Goal: Task Accomplishment & Management: Complete application form

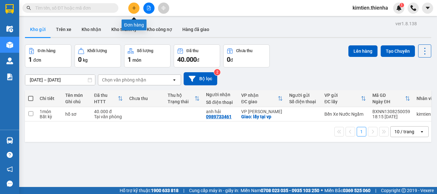
click at [132, 6] on icon "plus" at bounding box center [134, 8] width 4 height 4
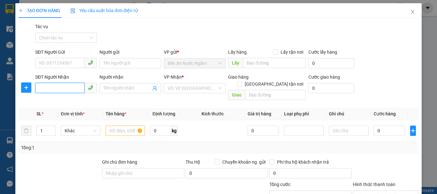
click at [53, 89] on input "SĐT Người Nhận" at bounding box center [59, 88] width 49 height 10
click at [73, 89] on input "0966692789" at bounding box center [59, 88] width 49 height 10
type input "0966692789"
click at [113, 83] on span at bounding box center [130, 88] width 62 height 10
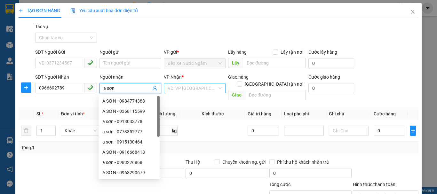
type input "a sơn"
click at [190, 90] on input "search" at bounding box center [193, 88] width 50 height 10
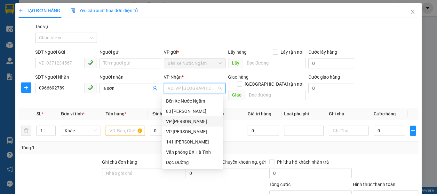
click at [184, 124] on div "VP [PERSON_NAME]" at bounding box center [192, 121] width 53 height 7
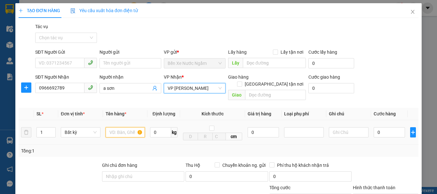
click at [121, 127] on input "text" at bounding box center [126, 132] width 40 height 10
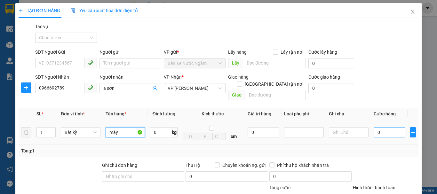
type input "máy"
click at [387, 128] on input "0" at bounding box center [388, 132] width 31 height 10
type input "1"
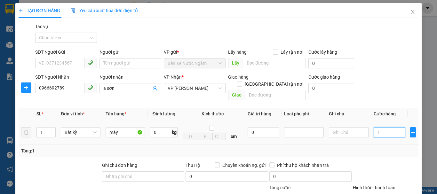
type input "10"
type input "100"
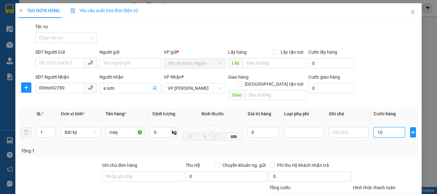
type input "100"
type input "1.000"
type input "10.000"
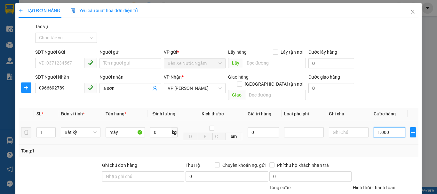
type input "10.000"
type input "100.000"
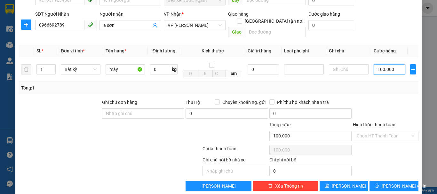
scroll to position [64, 0]
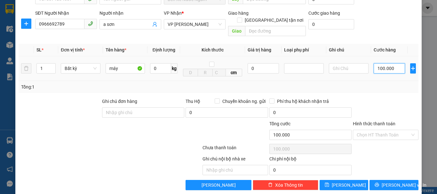
click at [390, 63] on input "100.000" at bounding box center [388, 68] width 31 height 10
type input "8"
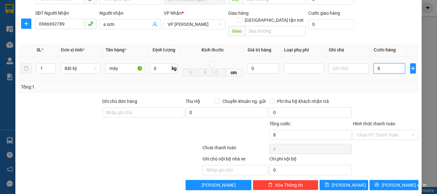
type input "80"
type input "800"
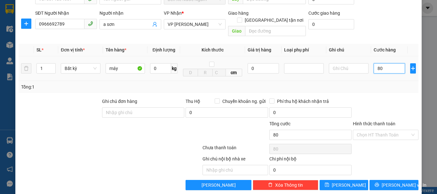
type input "800"
type input "8.000"
type input "80.000"
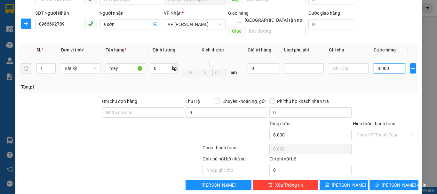
type input "80.000"
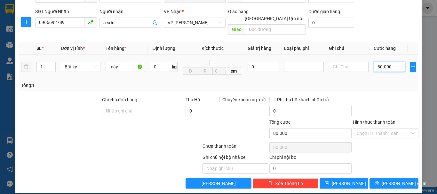
scroll to position [66, 0]
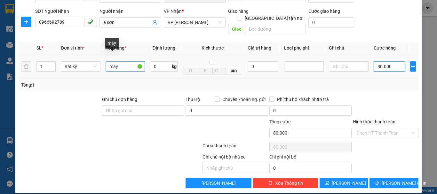
type input "80.000"
click at [122, 61] on input "máy" at bounding box center [126, 66] width 40 height 10
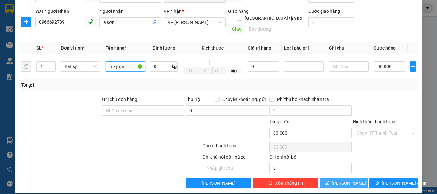
type input "máy đá"
click at [347, 180] on span "[PERSON_NAME]" at bounding box center [349, 183] width 34 height 7
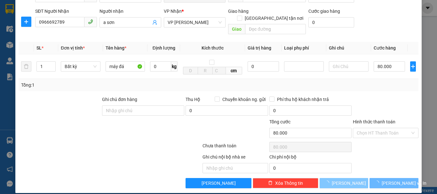
type input "0"
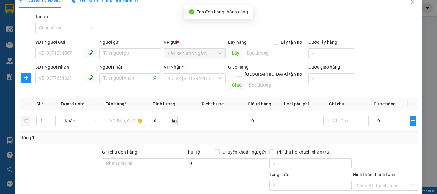
scroll to position [4, 0]
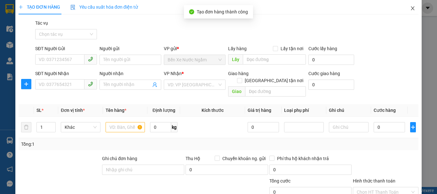
click at [410, 9] on icon "close" at bounding box center [412, 8] width 5 height 5
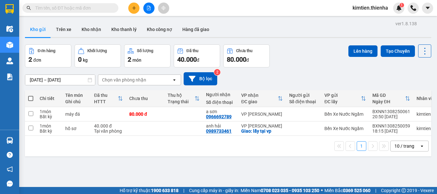
click at [129, 7] on button at bounding box center [133, 8] width 11 height 11
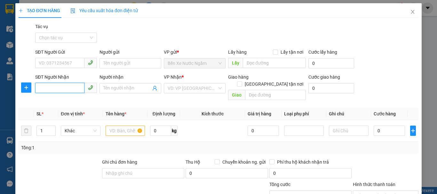
click at [45, 89] on input "SĐT Người Nhận" at bounding box center [59, 88] width 49 height 10
click at [67, 88] on input "0888436866" at bounding box center [59, 88] width 49 height 10
type input "0888438688"
click at [68, 98] on div "0888438688 - hung cty" at bounding box center [65, 101] width 53 height 7
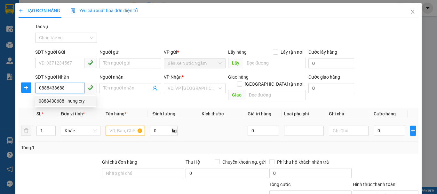
type input "hung cty"
type input "0888438688"
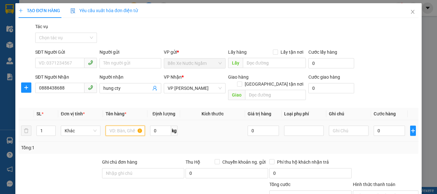
click at [117, 126] on input "text" at bounding box center [126, 131] width 40 height 10
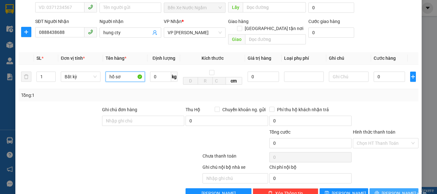
scroll to position [66, 0]
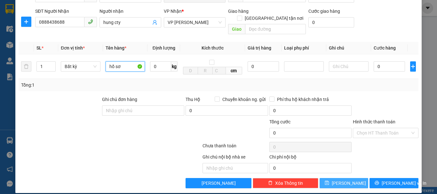
type input "hồ sơ"
click at [350, 178] on button "[PERSON_NAME]" at bounding box center [343, 183] width 49 height 10
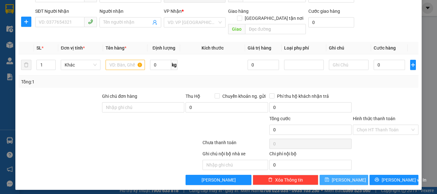
scroll to position [62, 0]
